Goal: Information Seeking & Learning: Find specific fact

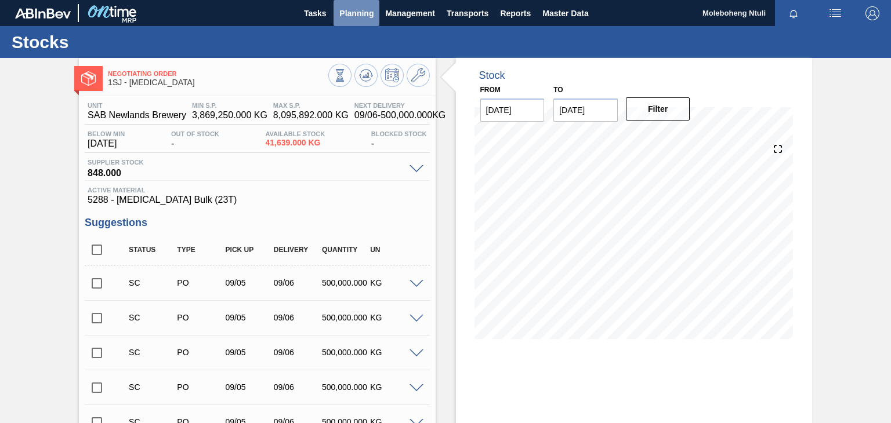
click at [352, 13] on span "Planning" at bounding box center [356, 13] width 34 height 14
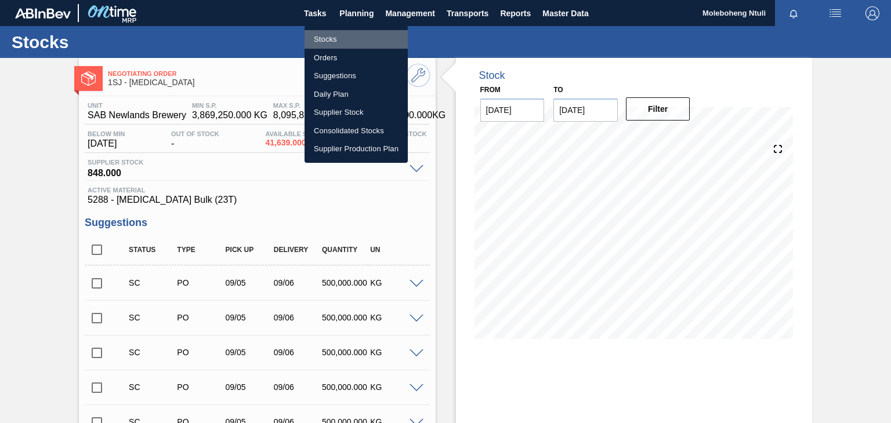
click at [317, 38] on li "Stocks" at bounding box center [355, 39] width 103 height 19
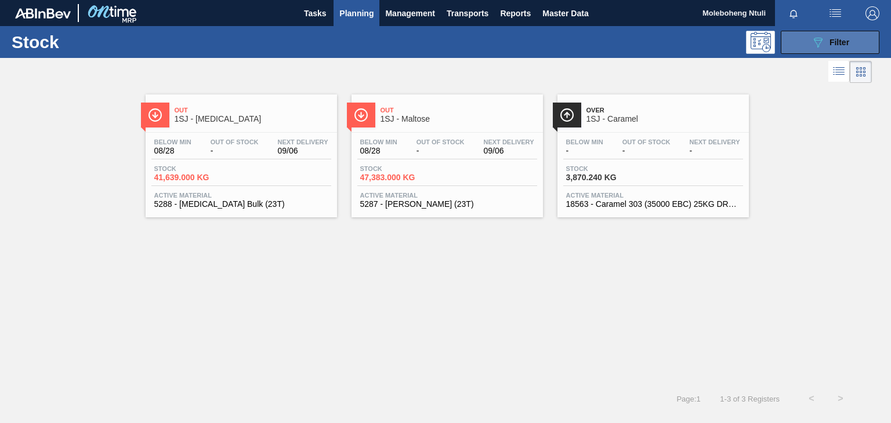
click at [829, 38] on span "Filter" at bounding box center [839, 42] width 20 height 9
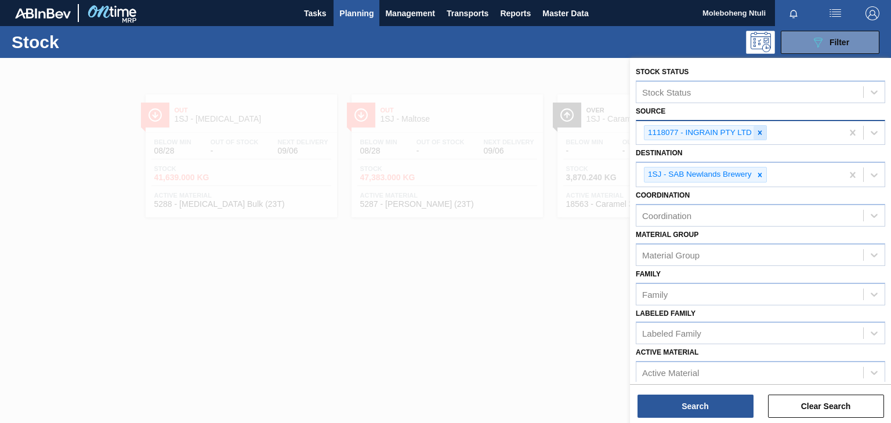
click at [759, 129] on icon at bounding box center [760, 133] width 8 height 8
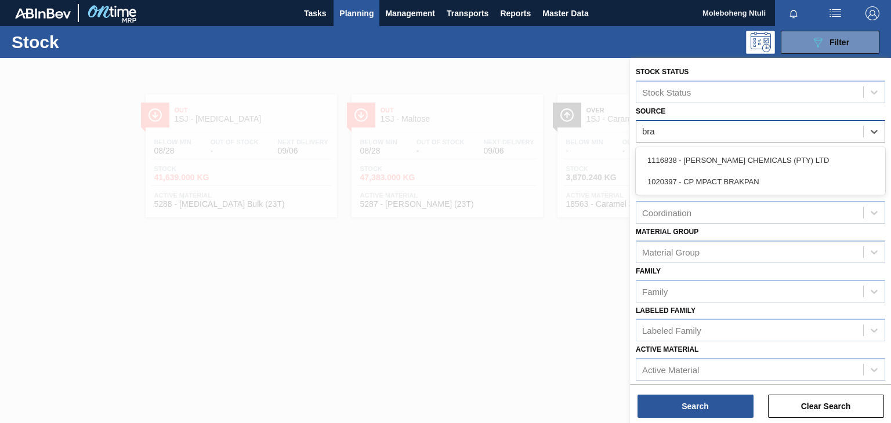
type input "brag"
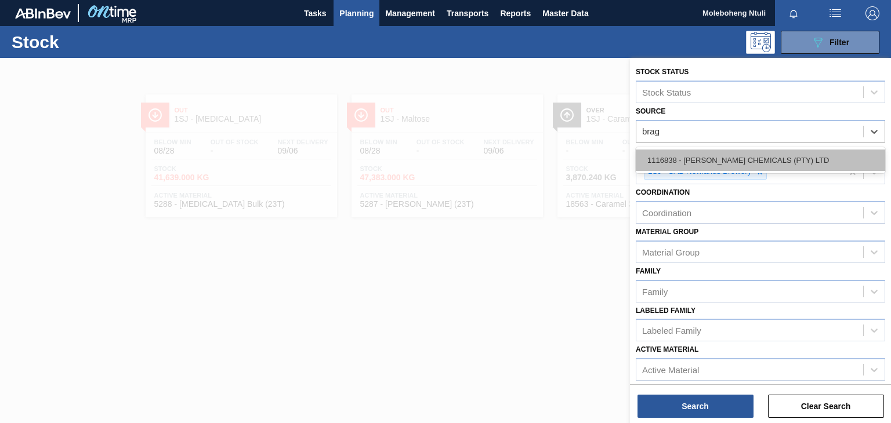
click at [776, 161] on div "1116838 - [PERSON_NAME] CHEMICALS (PTY) LTD" at bounding box center [760, 160] width 249 height 21
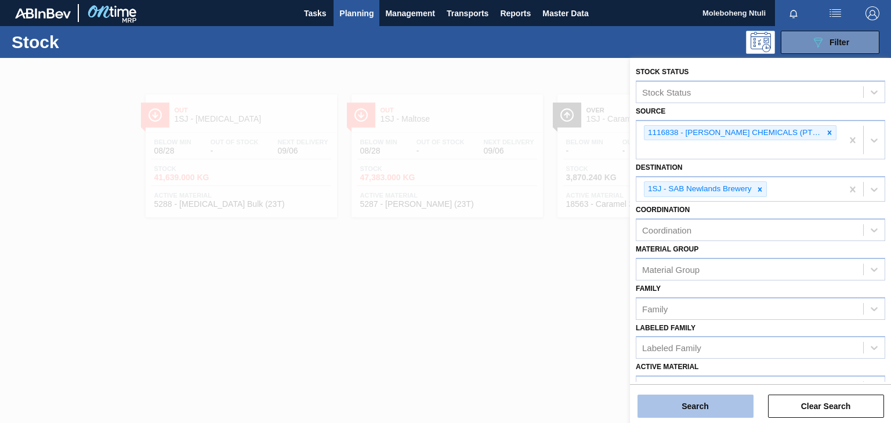
click at [695, 403] on button "Search" at bounding box center [695, 406] width 116 height 23
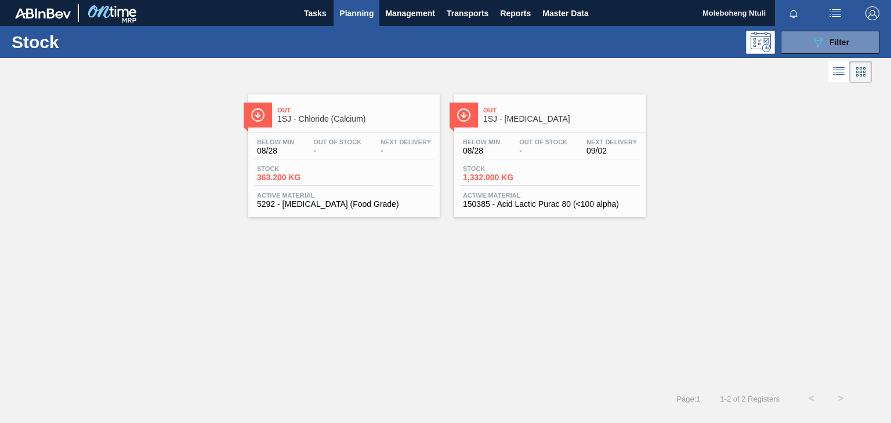
click at [538, 117] on span "1SJ - [MEDICAL_DATA]" at bounding box center [561, 119] width 157 height 9
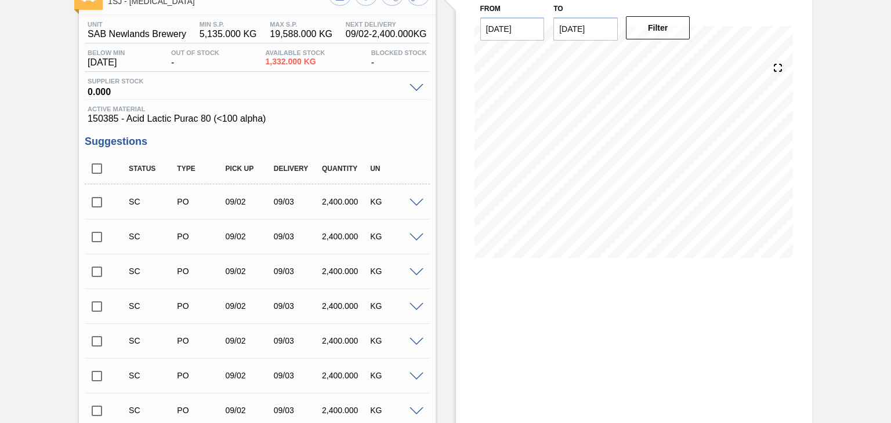
scroll to position [285, 0]
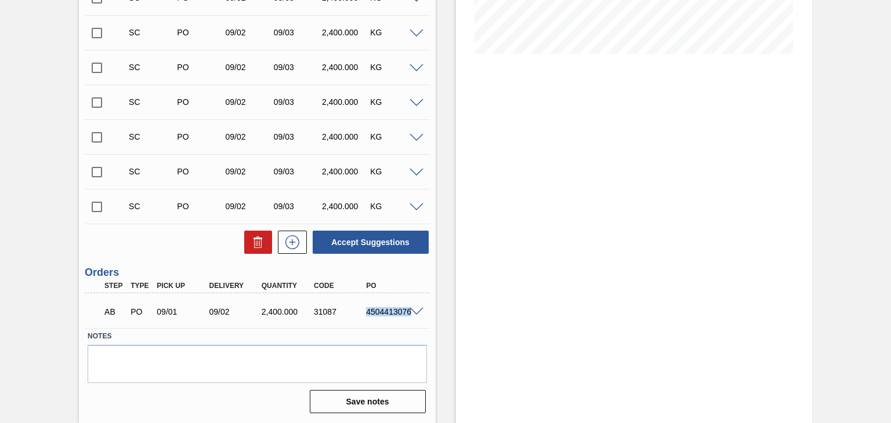
drag, startPoint x: 364, startPoint y: 315, endPoint x: 415, endPoint y: 318, distance: 51.1
click at [415, 318] on div "AB PO 09/01 09/02 2,400.000 31087 4504413076" at bounding box center [257, 310] width 344 height 29
copy div "4504413076"
